Goal: Navigation & Orientation: Understand site structure

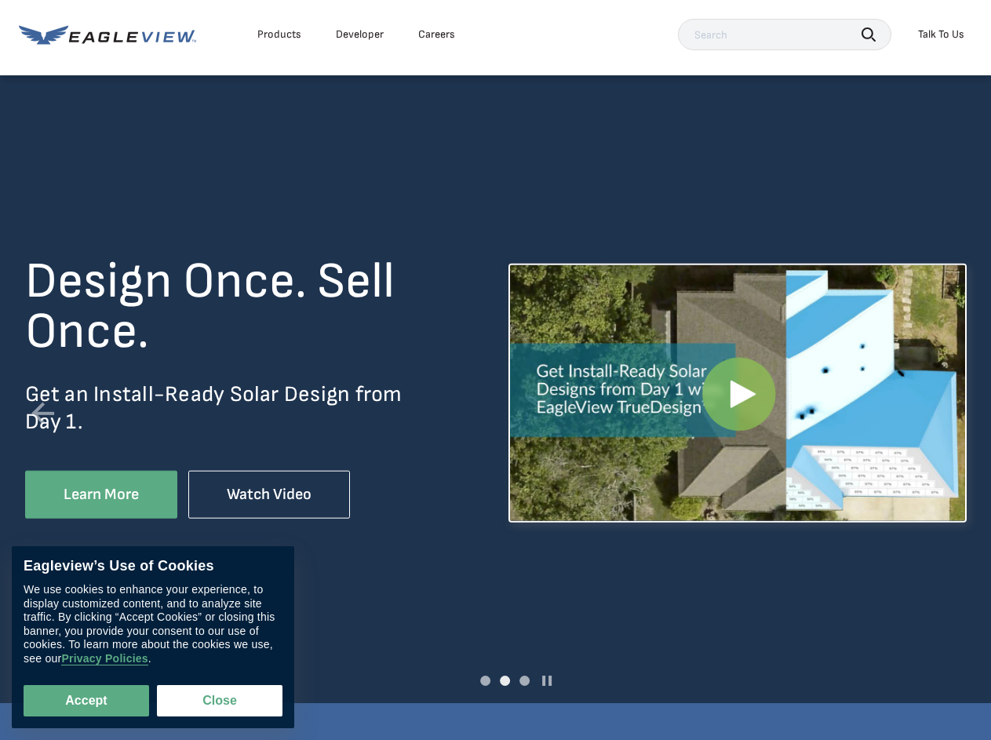
click at [495, 369] on div "Design Once. Sell Once. Get an Install-Ready Solar Design from Day 1. Learn Mor…" at bounding box center [495, 417] width 941 height 321
click at [279, 35] on div "Products" at bounding box center [279, 34] width 44 height 14
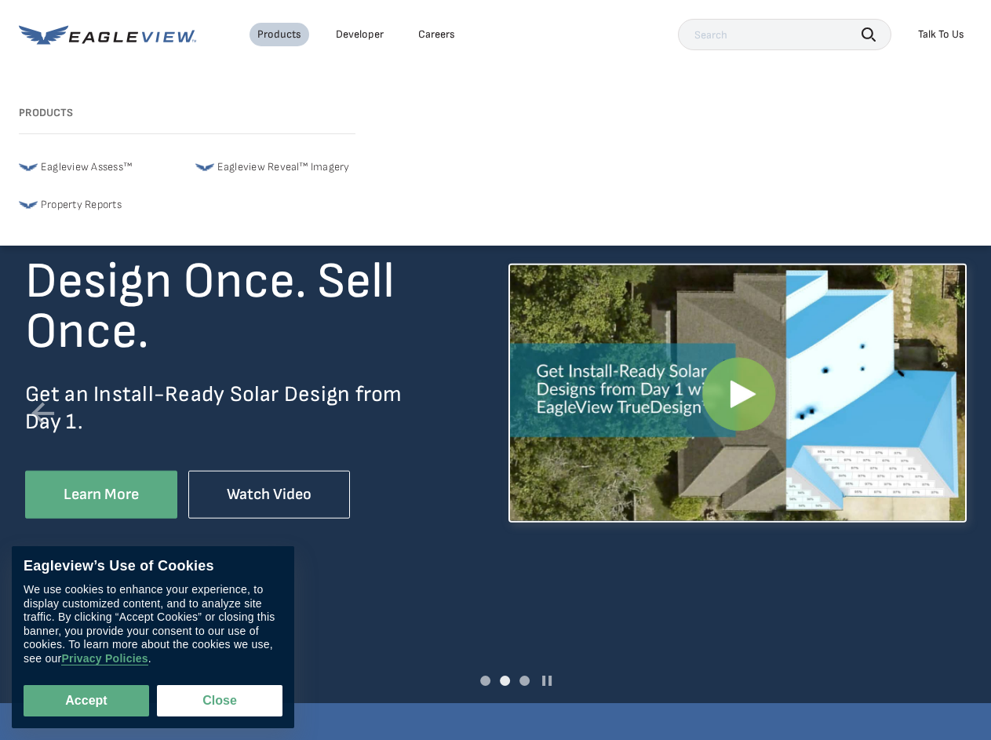
click at [436, 35] on div "Careers" at bounding box center [436, 34] width 37 height 14
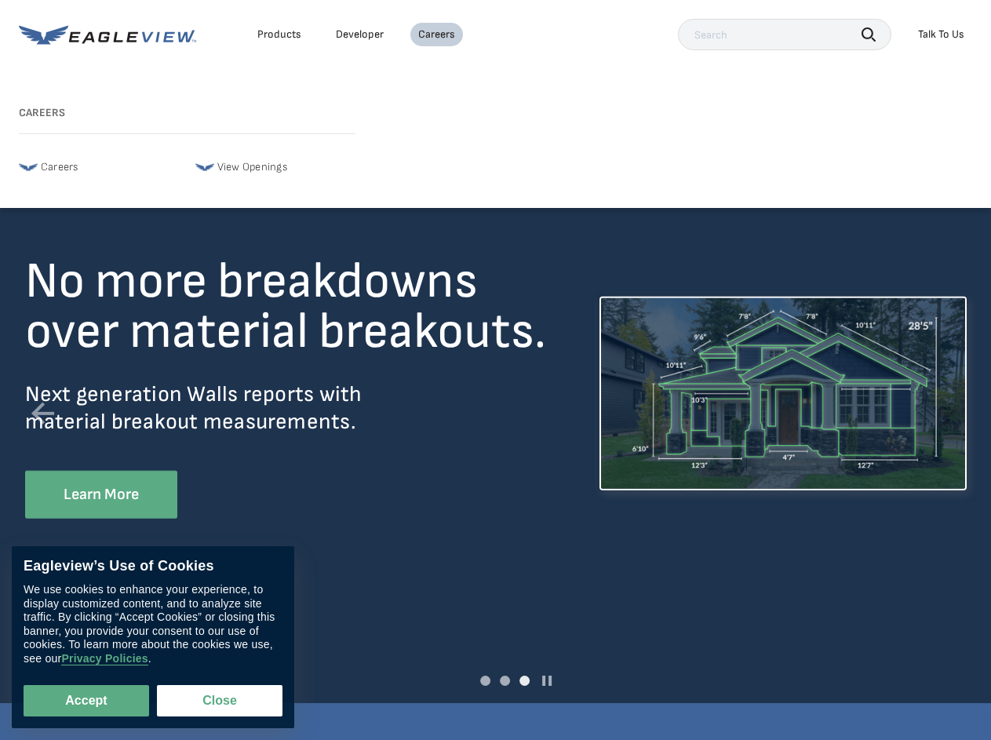
click at [868, 34] on icon "button" at bounding box center [868, 34] width 14 height 14
click at [941, 35] on div "Talk To Us" at bounding box center [941, 34] width 46 height 14
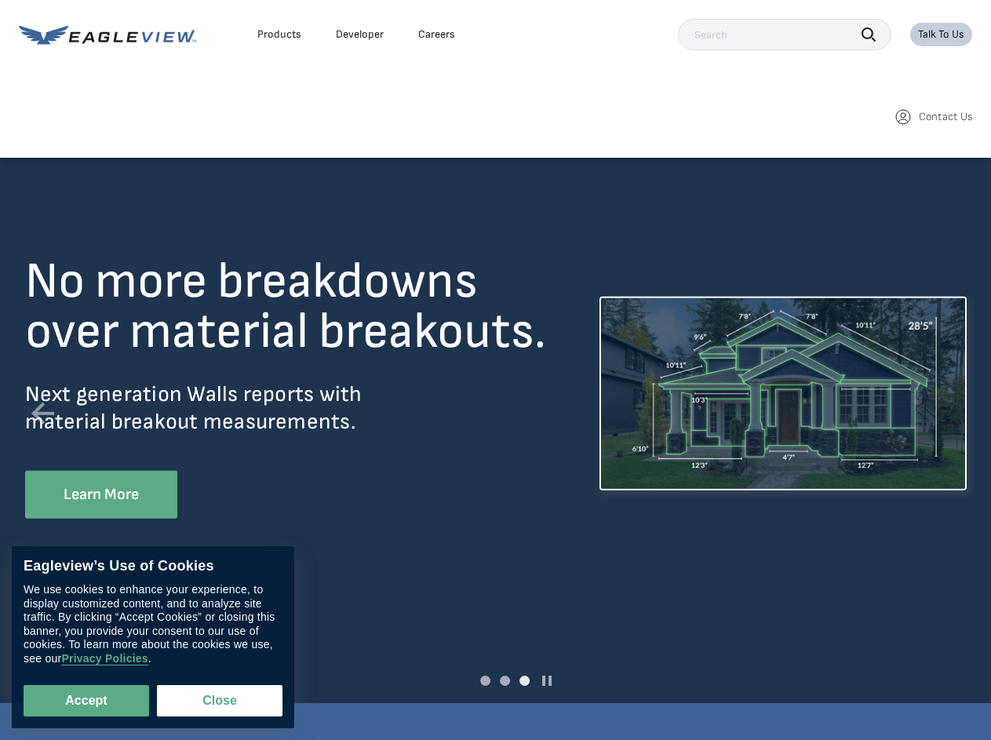
click at [485, 680] on span at bounding box center [485, 680] width 10 height 10
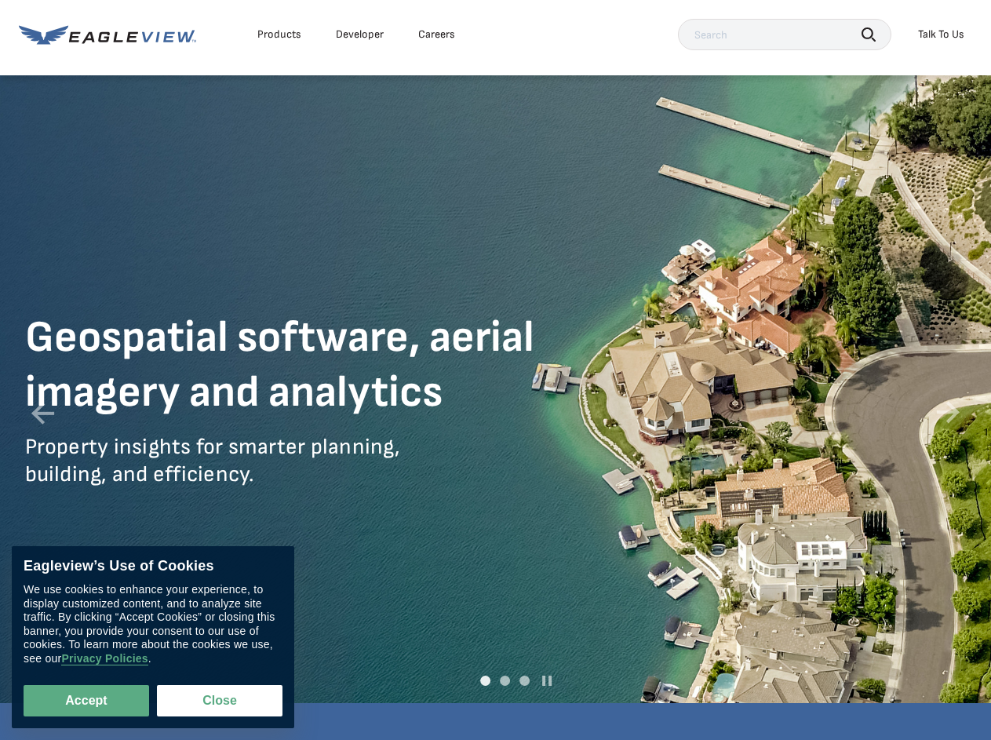
click at [504, 680] on span at bounding box center [505, 680] width 10 height 10
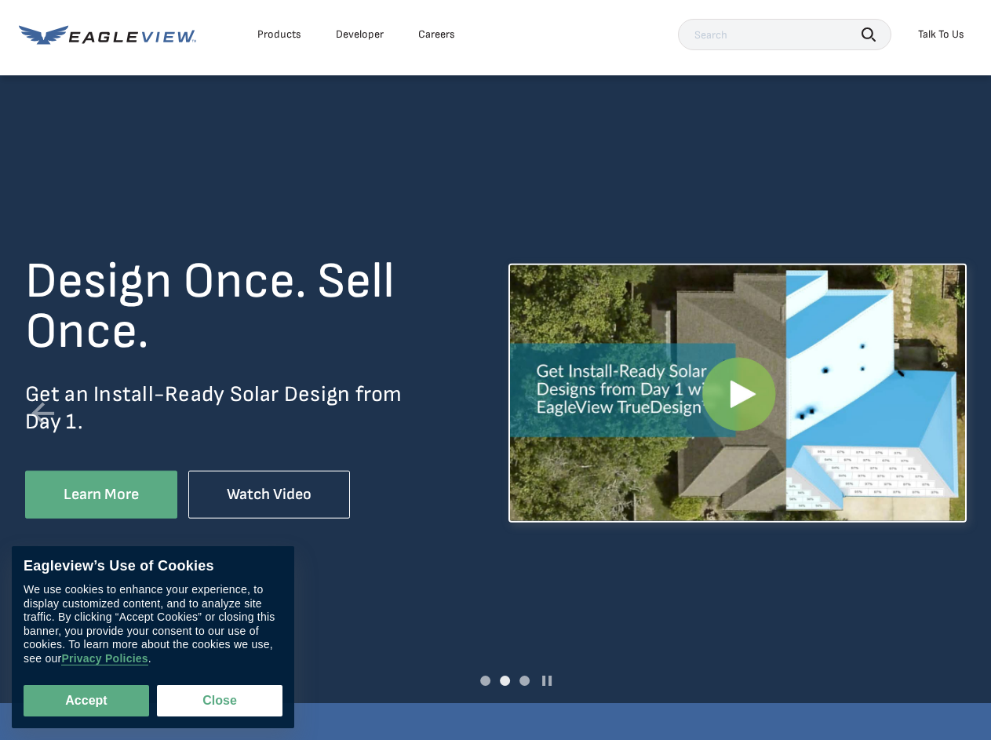
click at [524, 680] on span at bounding box center [524, 680] width 10 height 10
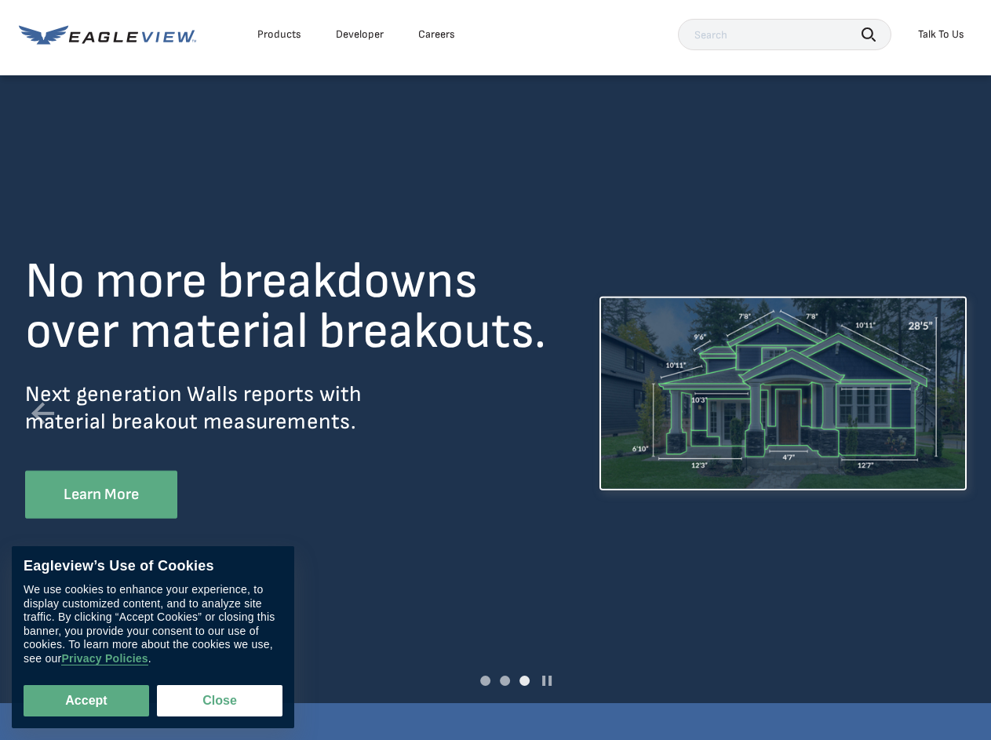
click at [547, 680] on link at bounding box center [546, 680] width 9 height 10
click at [86, 700] on button "Accept" at bounding box center [87, 700] width 126 height 31
checkbox input "true"
